Goal: Navigation & Orientation: Find specific page/section

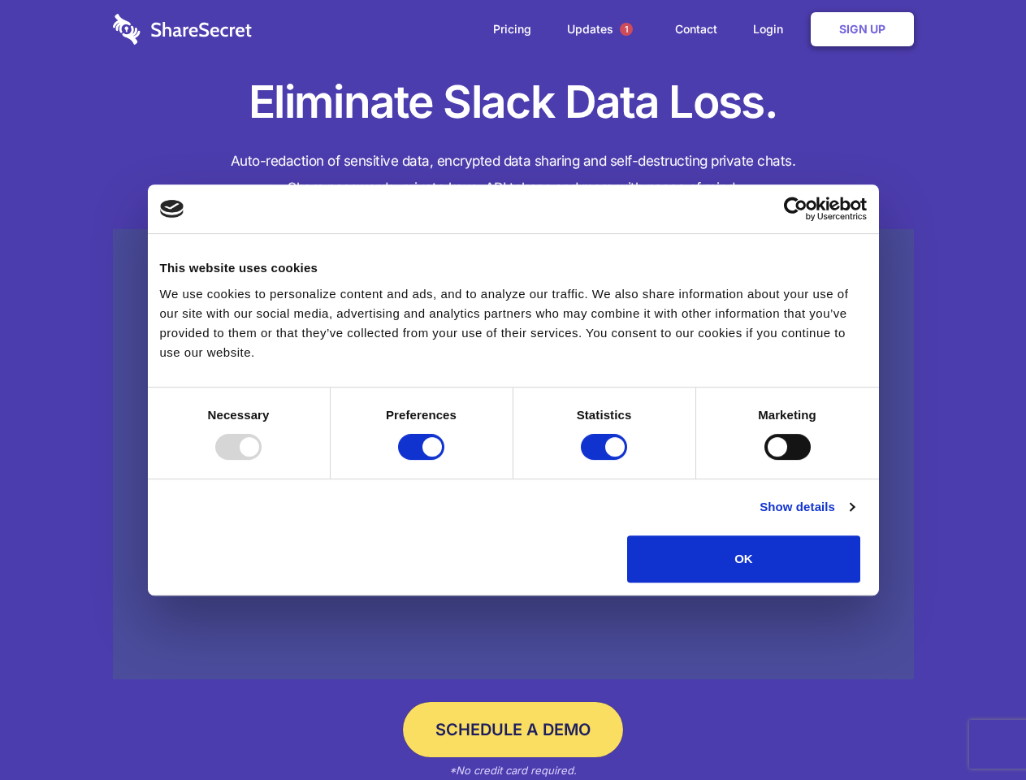
click at [262, 460] on div at bounding box center [238, 447] width 46 height 26
click at [444, 460] on input "Preferences" at bounding box center [421, 447] width 46 height 26
checkbox input "false"
click at [606, 460] on input "Statistics" at bounding box center [604, 447] width 46 height 26
checkbox input "false"
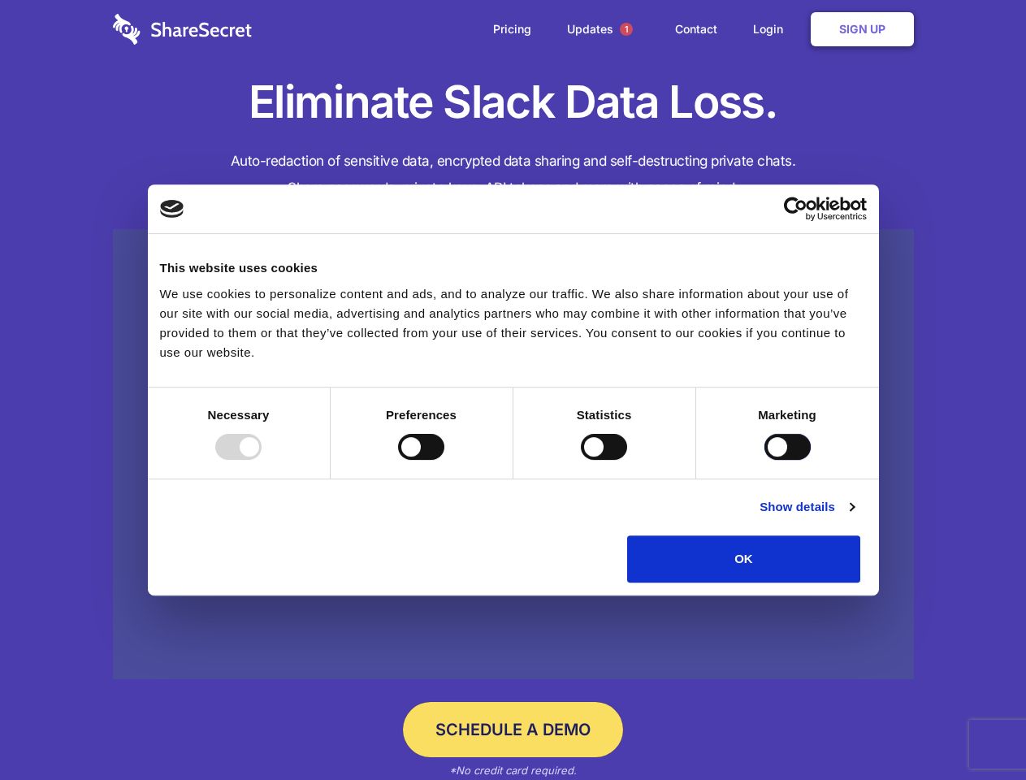
click at [764, 460] on input "Marketing" at bounding box center [787, 447] width 46 height 26
checkbox input "true"
click at [854, 517] on link "Show details" at bounding box center [807, 506] width 94 height 19
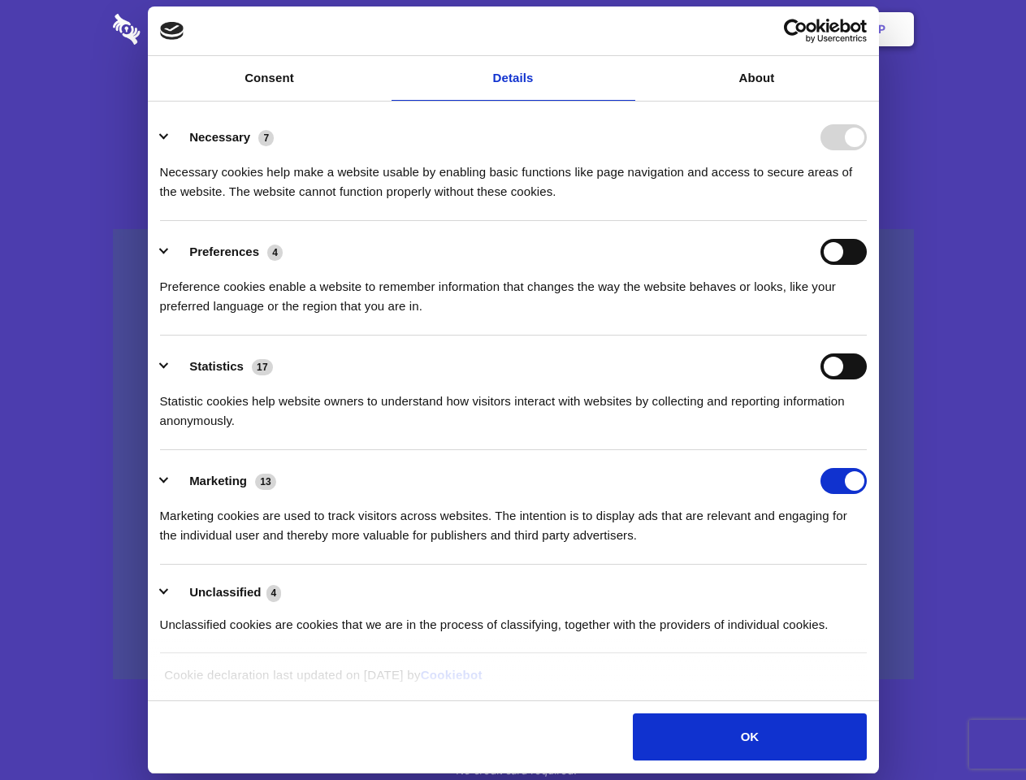
click at [867, 221] on li "Necessary 7 Necessary cookies help make a website usable by enabling basic func…" at bounding box center [513, 163] width 707 height 115
click at [626, 29] on span "1" at bounding box center [626, 29] width 13 height 13
